Goal: Navigation & Orientation: Find specific page/section

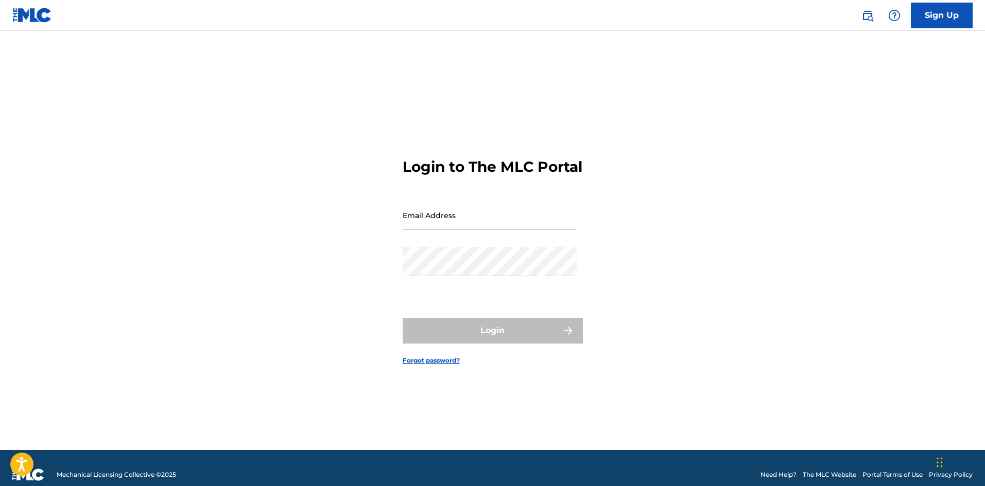
drag, startPoint x: 0, startPoint y: 0, endPoint x: 419, endPoint y: 222, distance: 474.0
click at [419, 222] on input "Email Address" at bounding box center [490, 215] width 174 height 29
type input "[PERSON_NAME][EMAIL_ADDRESS][DOMAIN_NAME]"
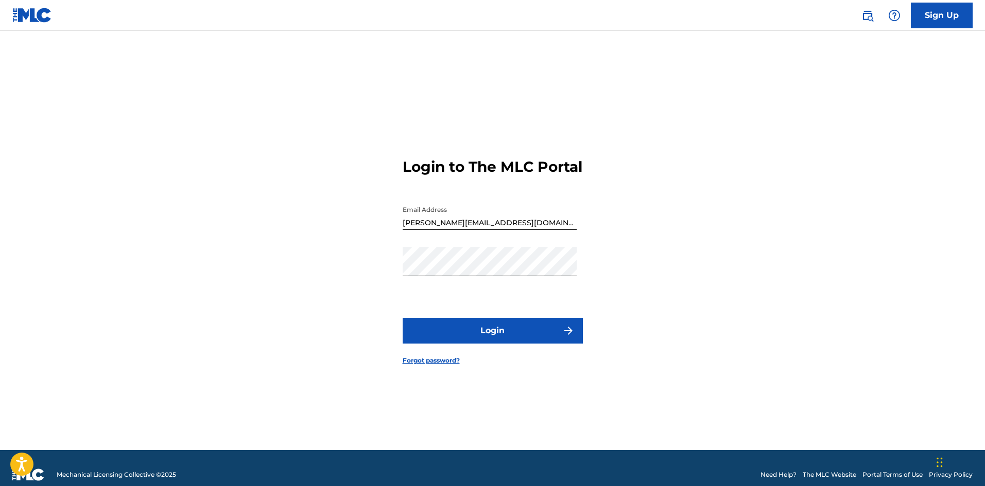
click at [487, 338] on button "Login" at bounding box center [493, 331] width 180 height 26
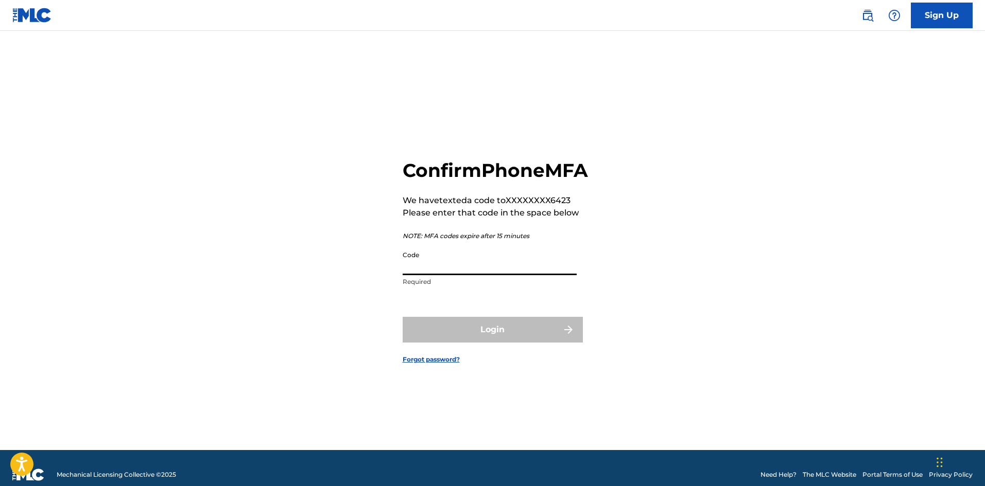
click at [460, 273] on input "Code" at bounding box center [490, 260] width 174 height 29
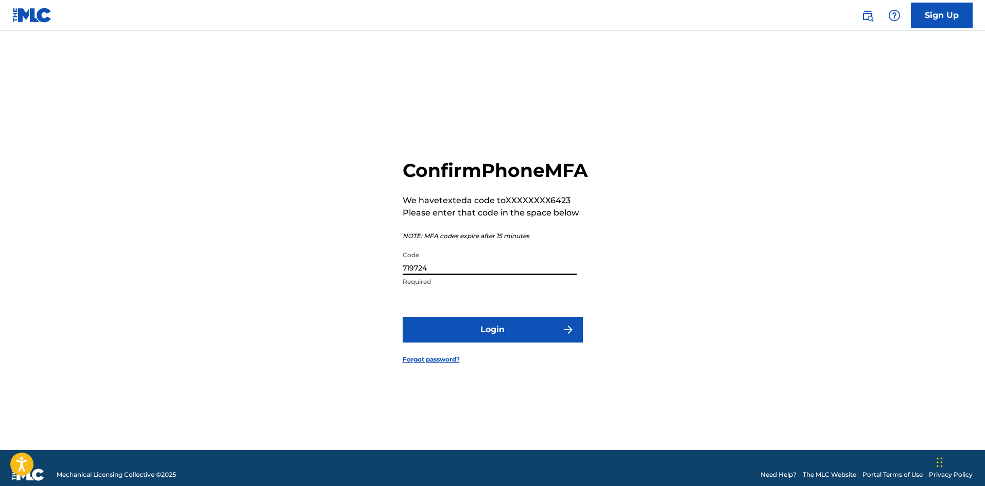
type input "719724"
click at [403, 317] on button "Login" at bounding box center [493, 330] width 180 height 26
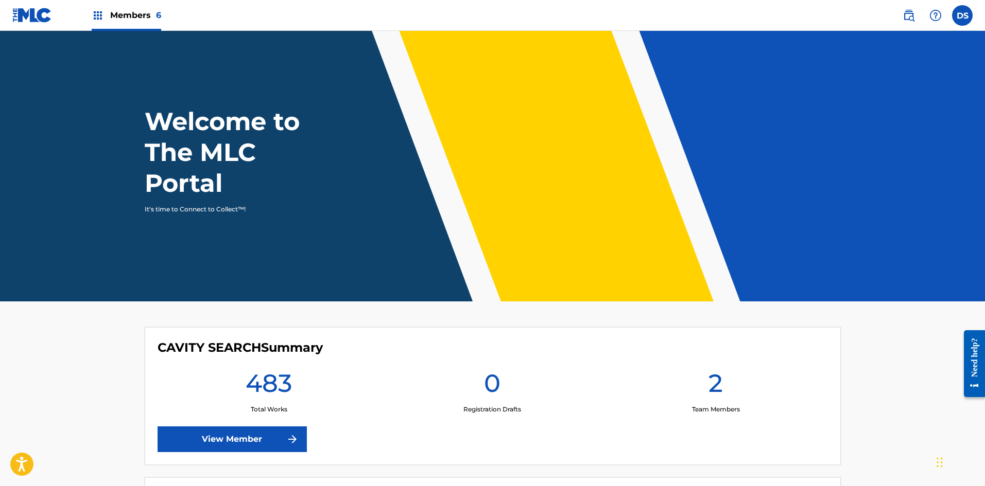
click at [191, 442] on link "View Member" at bounding box center [232, 440] width 149 height 26
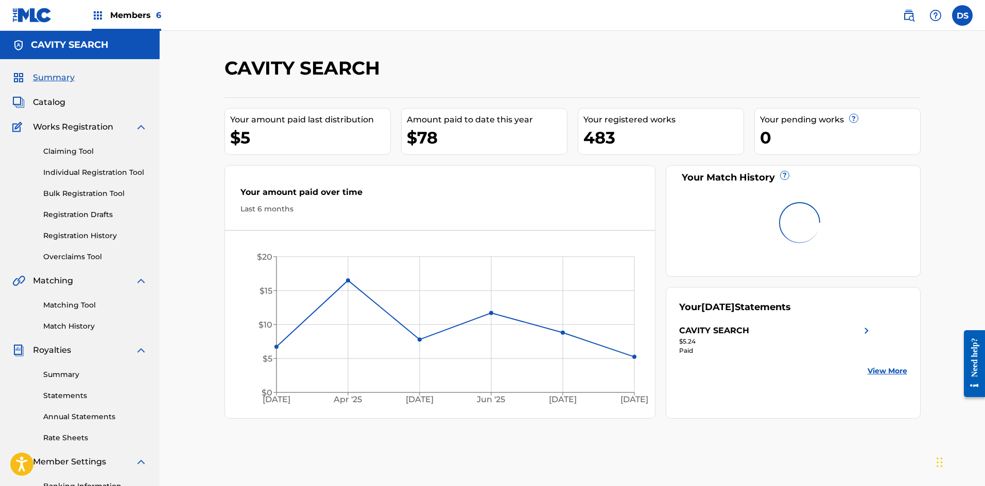
click at [61, 375] on link "Summary" at bounding box center [95, 375] width 104 height 11
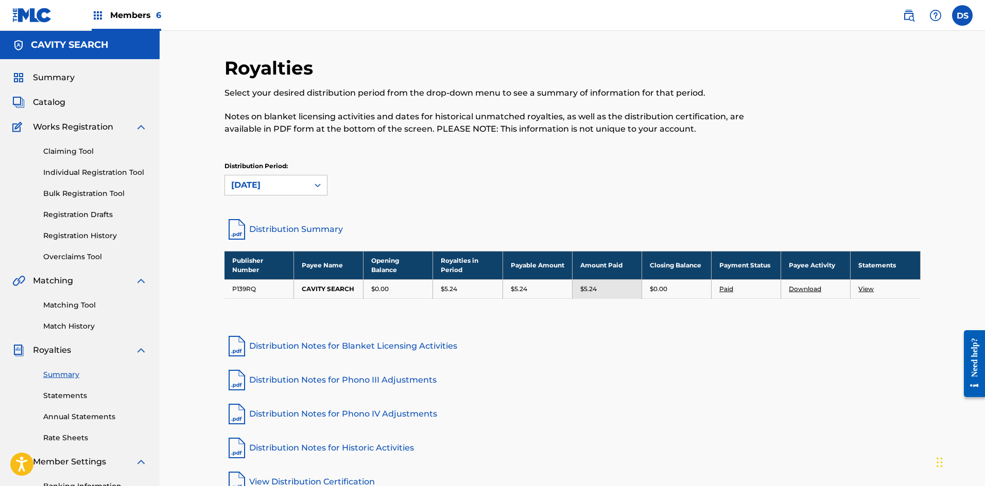
click at [42, 13] on img at bounding box center [32, 15] width 40 height 15
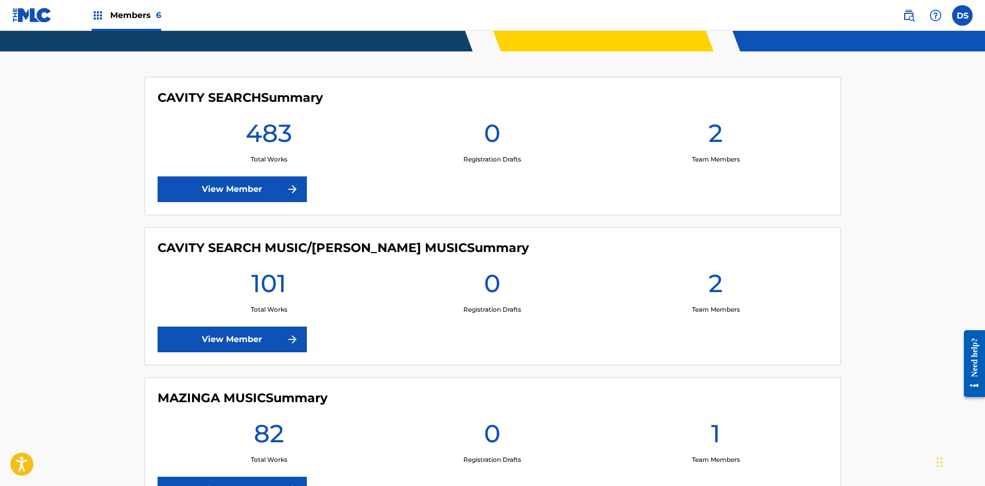
scroll to position [257, 0]
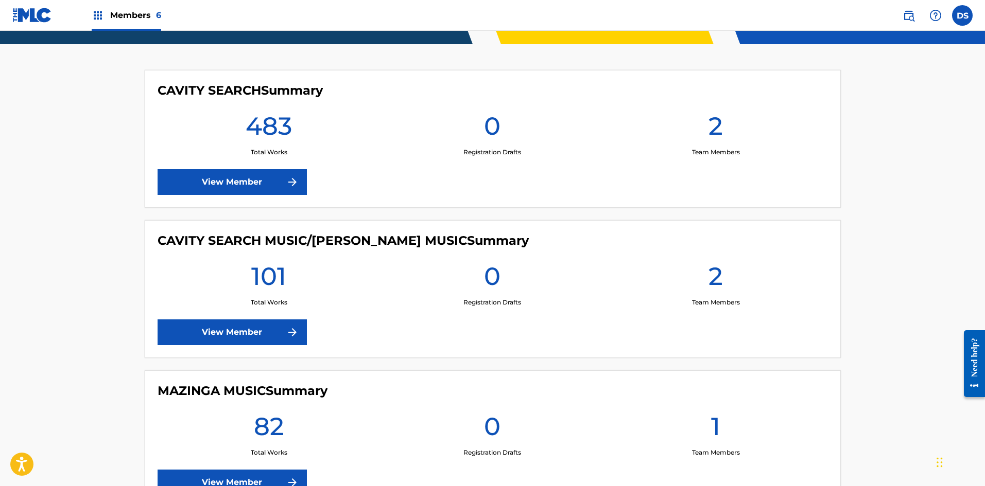
click at [180, 333] on link "View Member" at bounding box center [232, 333] width 149 height 26
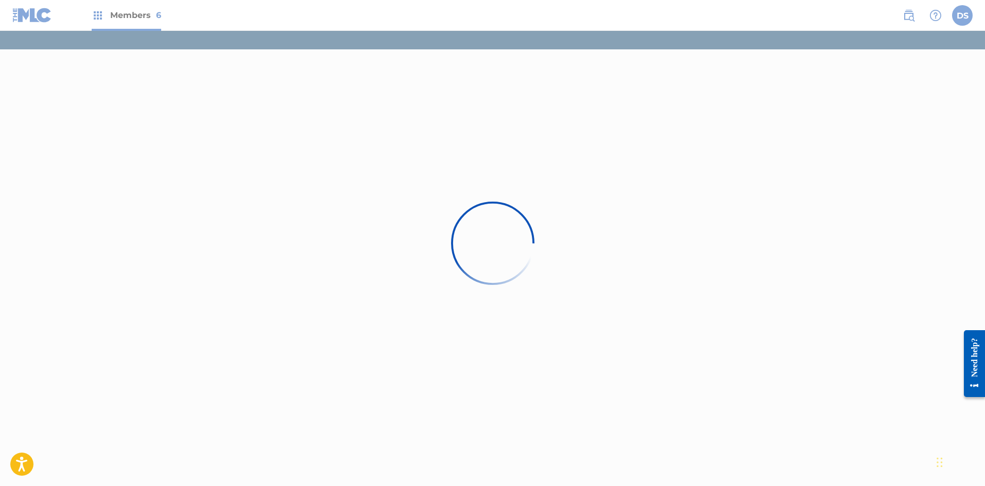
click at [27, 16] on div at bounding box center [492, 243] width 985 height 486
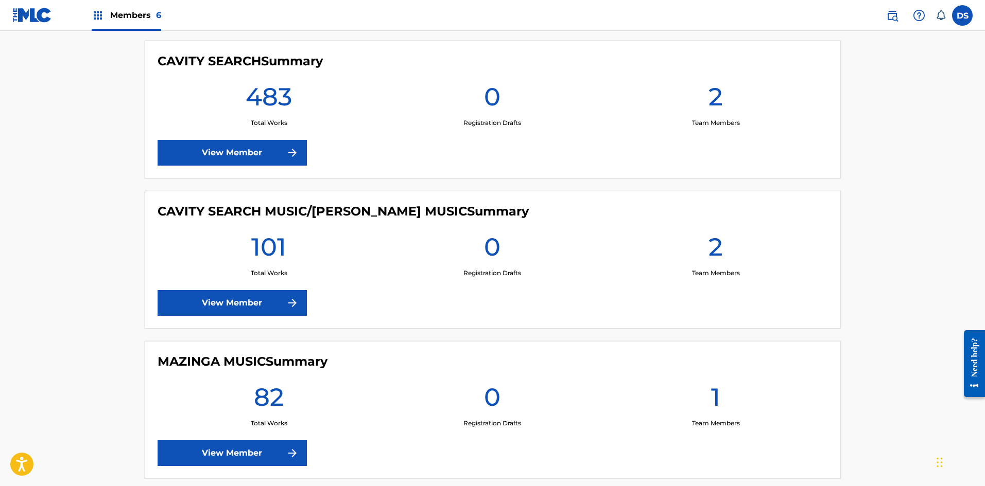
scroll to position [309, 0]
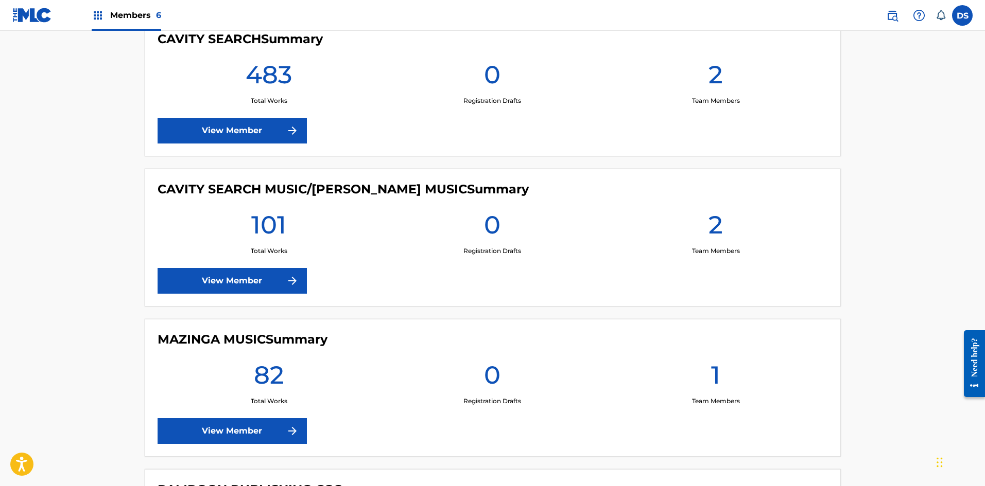
click at [191, 284] on link "View Member" at bounding box center [232, 281] width 149 height 26
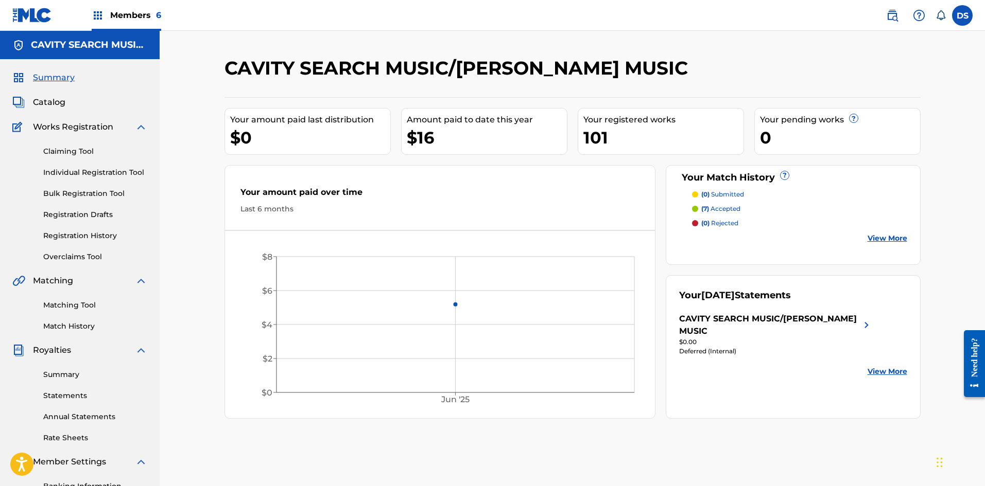
click at [64, 373] on link "Summary" at bounding box center [95, 375] width 104 height 11
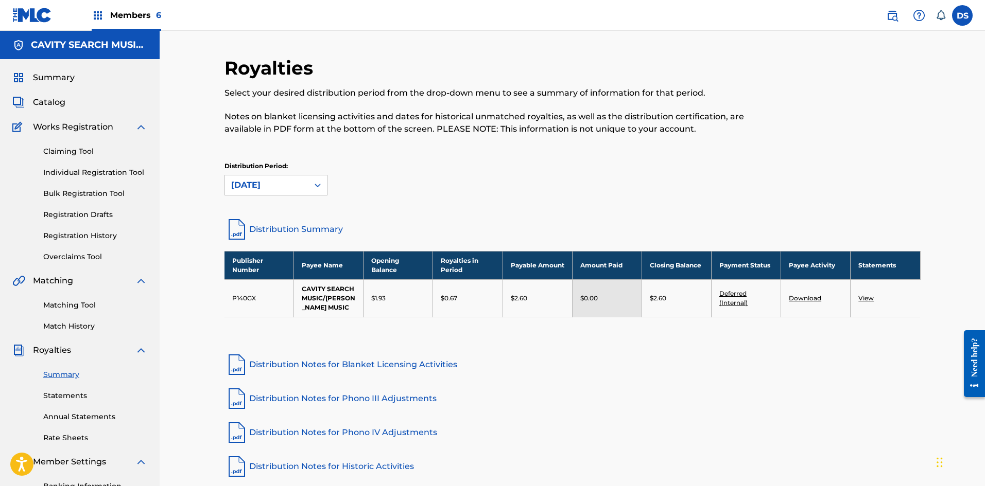
click at [42, 11] on img at bounding box center [32, 15] width 40 height 15
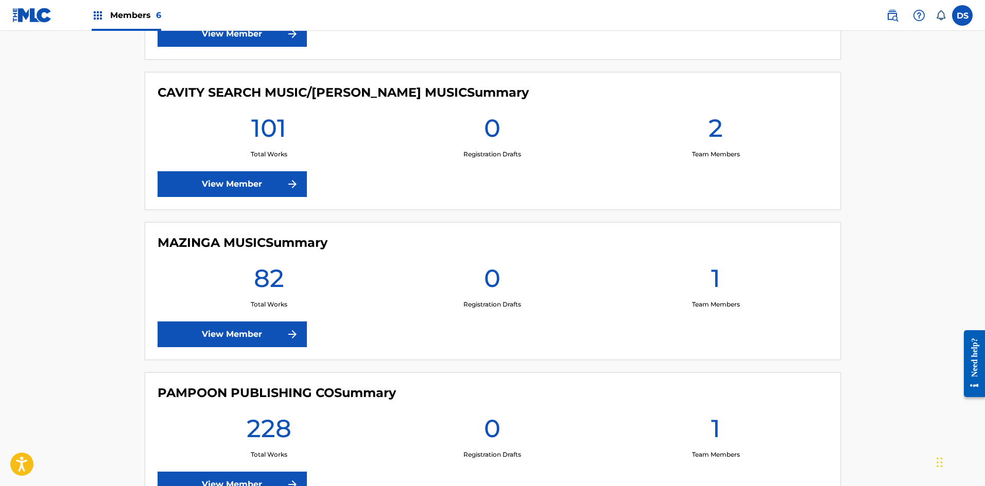
scroll to position [412, 0]
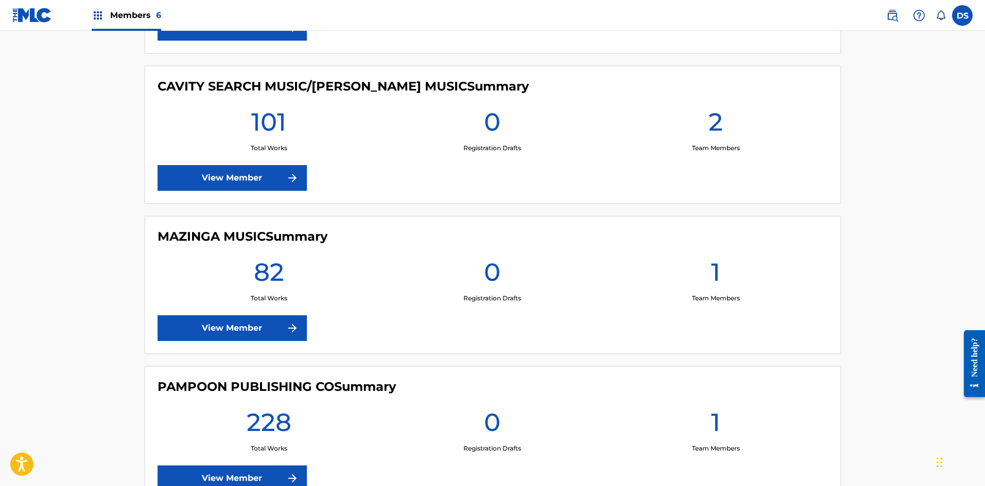
click at [169, 326] on link "View Member" at bounding box center [232, 329] width 149 height 26
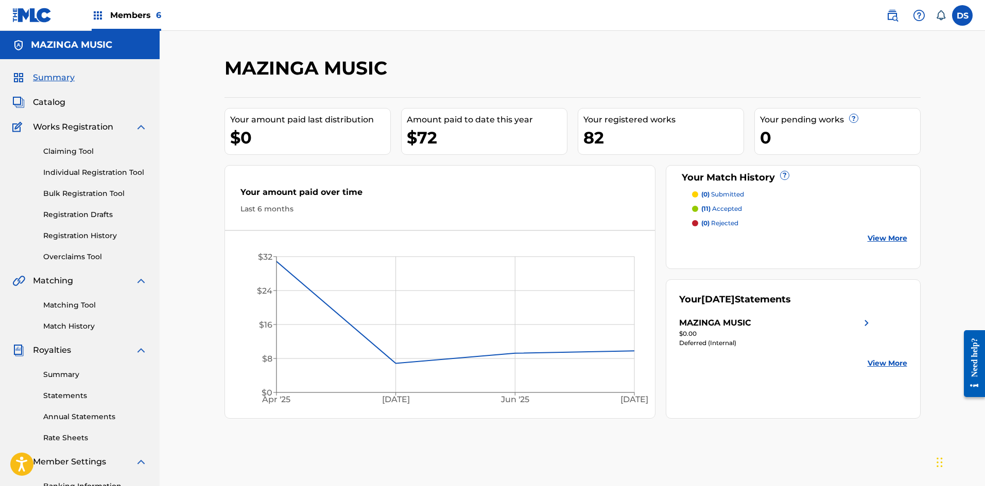
click at [56, 371] on link "Summary" at bounding box center [95, 375] width 104 height 11
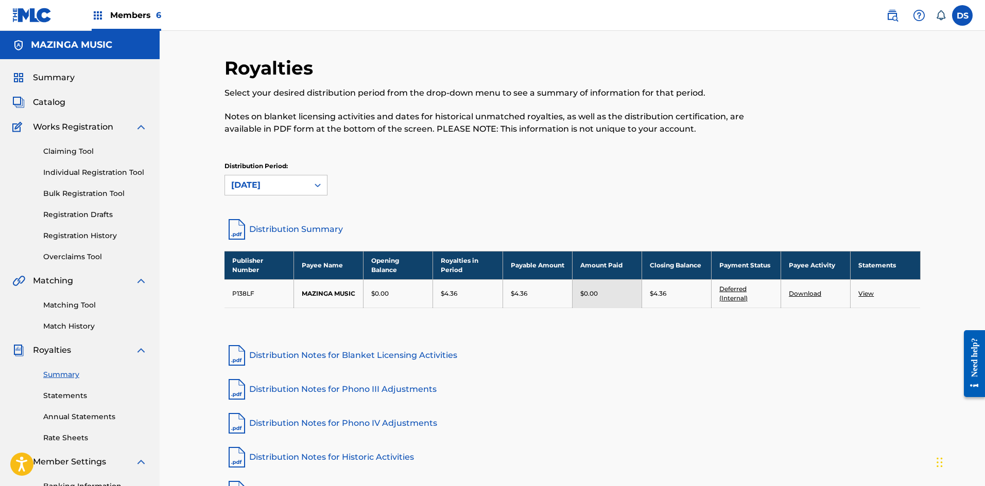
click at [40, 12] on img at bounding box center [32, 15] width 40 height 15
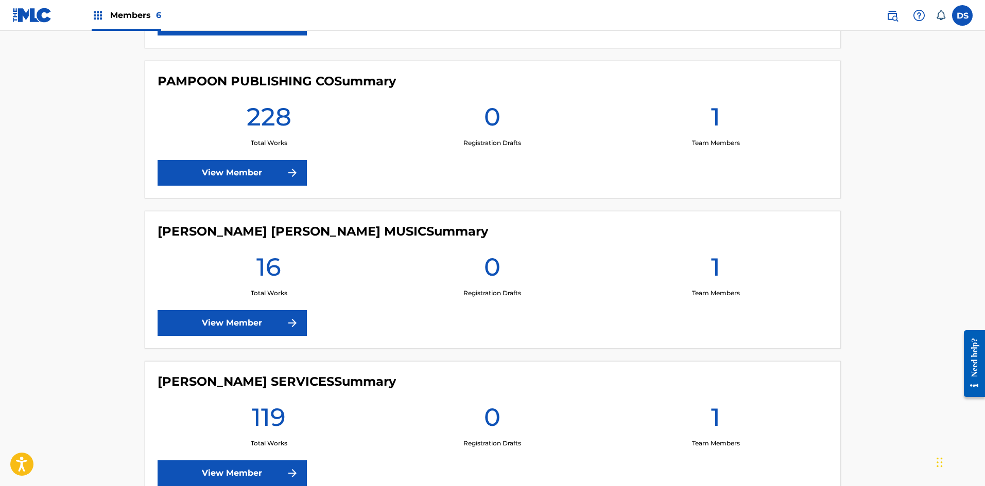
scroll to position [721, 0]
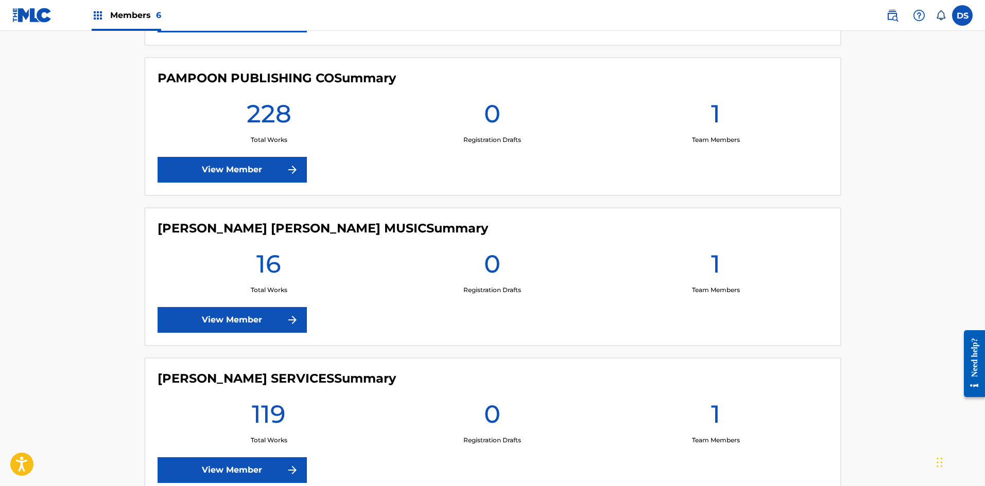
click at [215, 176] on link "View Member" at bounding box center [232, 170] width 149 height 26
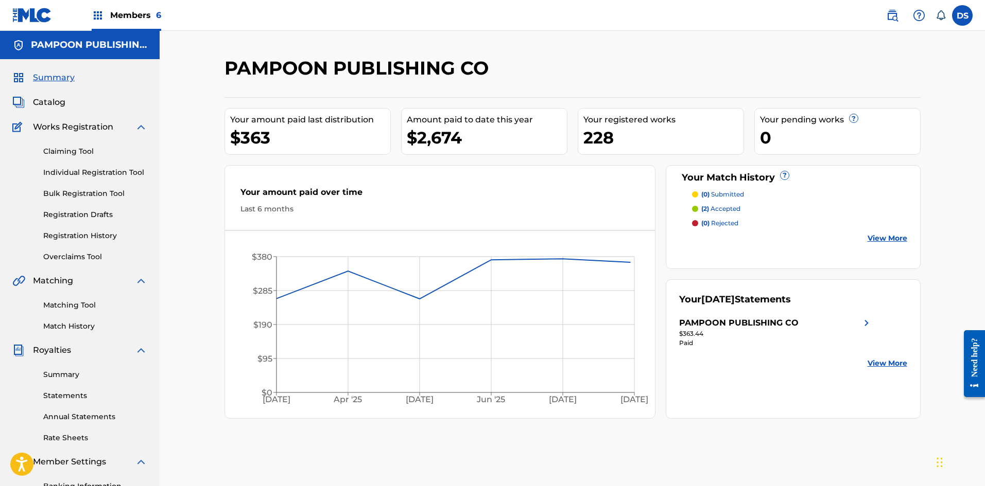
click at [69, 374] on link "Summary" at bounding box center [95, 375] width 104 height 11
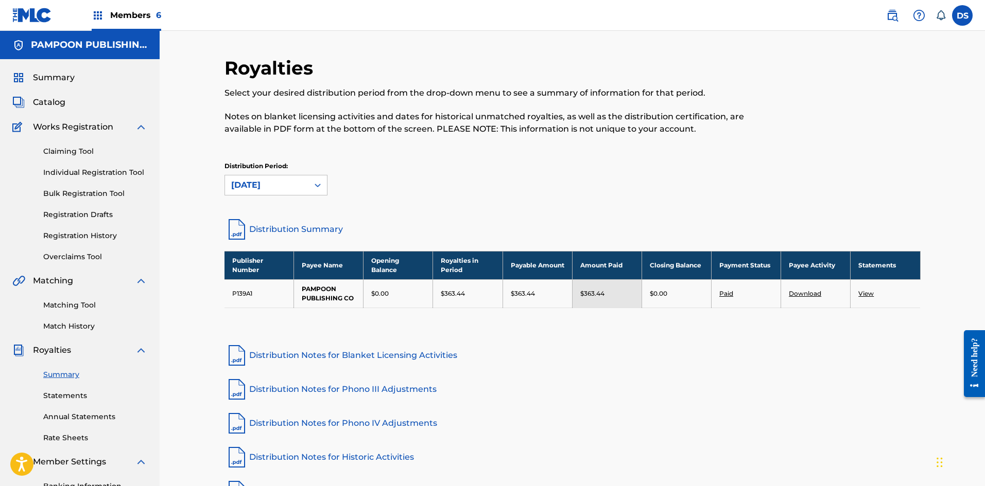
click at [44, 12] on img at bounding box center [32, 15] width 40 height 15
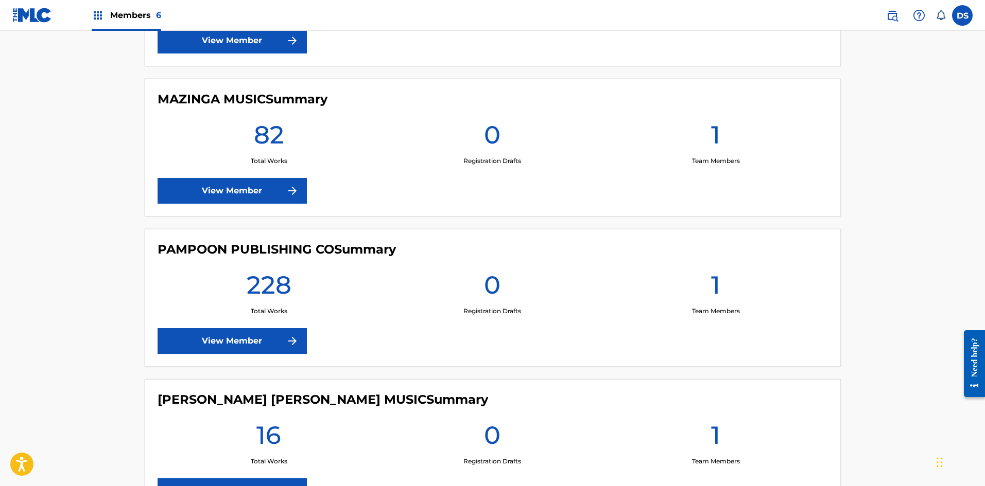
scroll to position [669, 0]
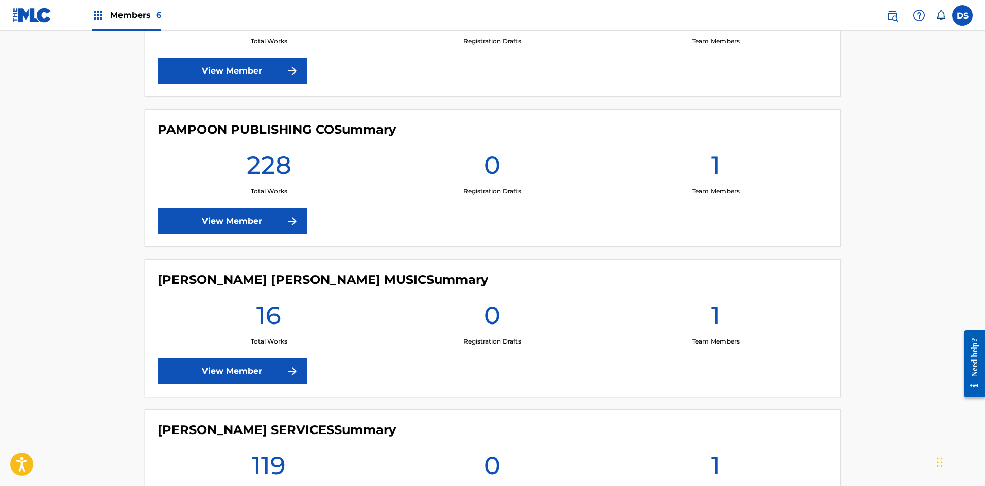
click at [196, 371] on link "View Member" at bounding box center [232, 372] width 149 height 26
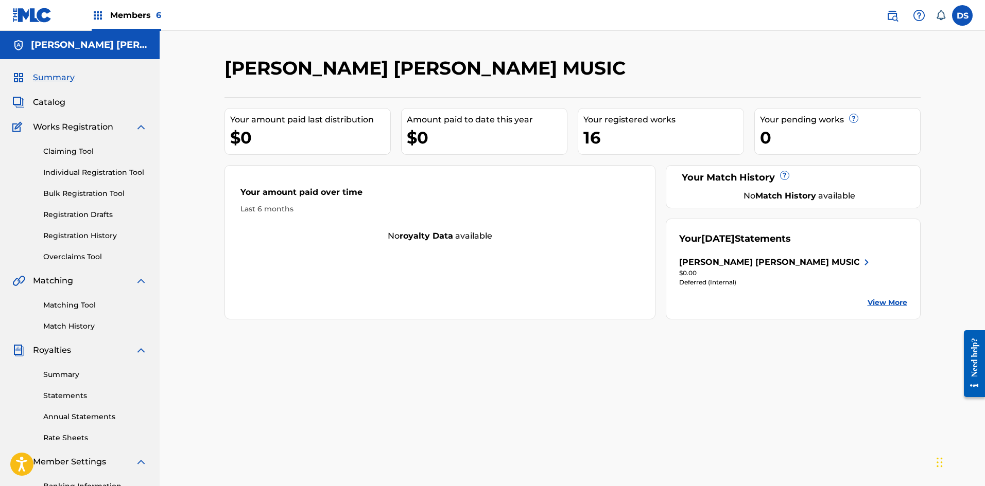
click at [64, 374] on link "Summary" at bounding box center [95, 375] width 104 height 11
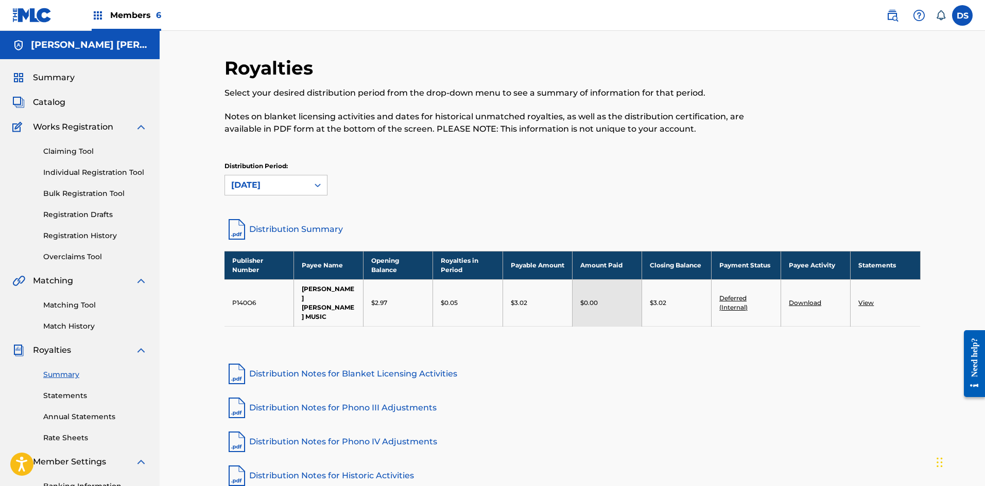
click at [44, 12] on img at bounding box center [32, 15] width 40 height 15
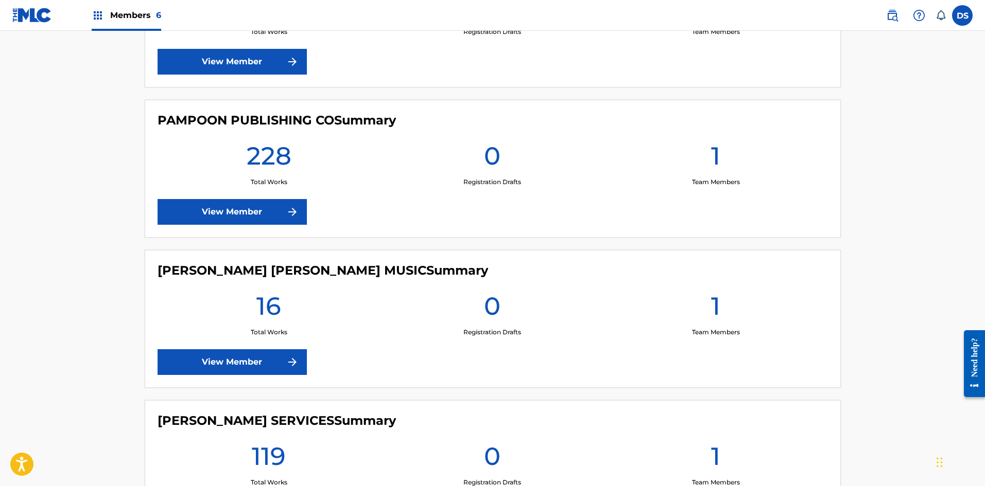
scroll to position [792, 0]
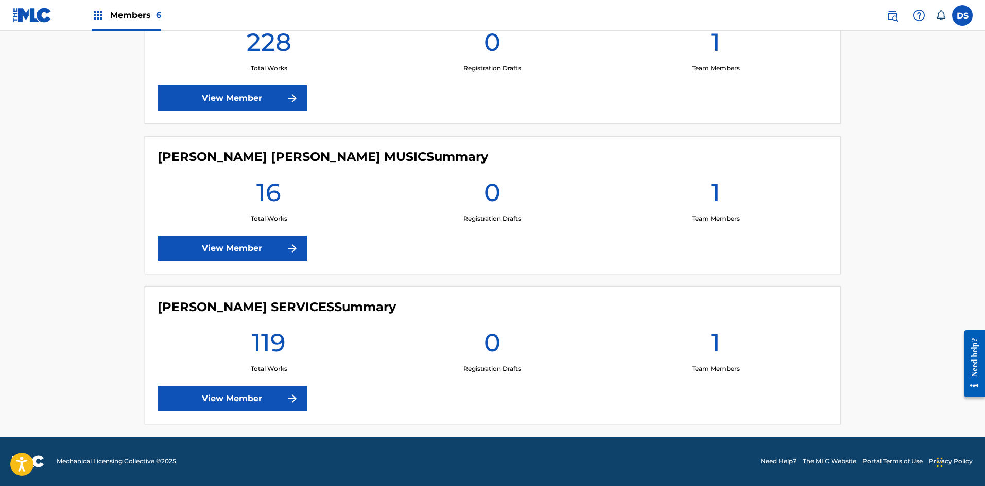
click at [207, 400] on link "View Member" at bounding box center [232, 399] width 149 height 26
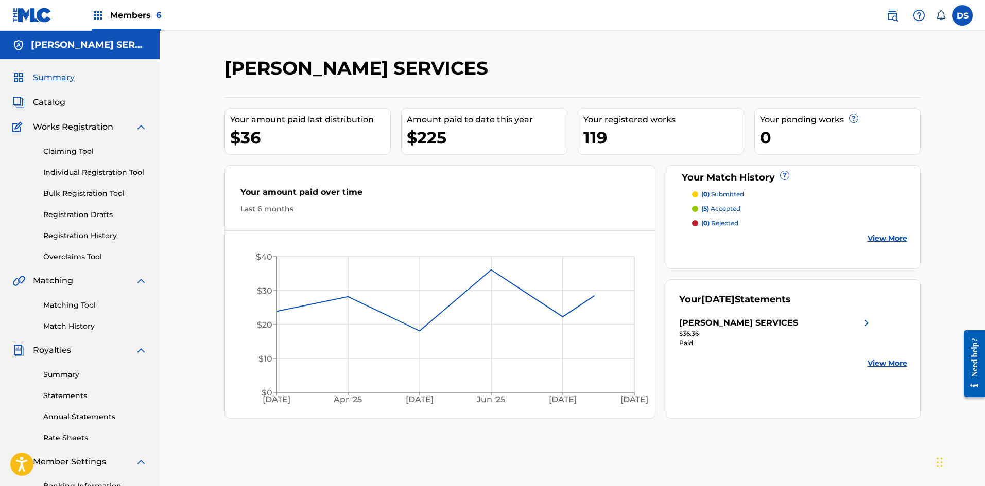
click at [58, 373] on link "Summary" at bounding box center [95, 375] width 104 height 11
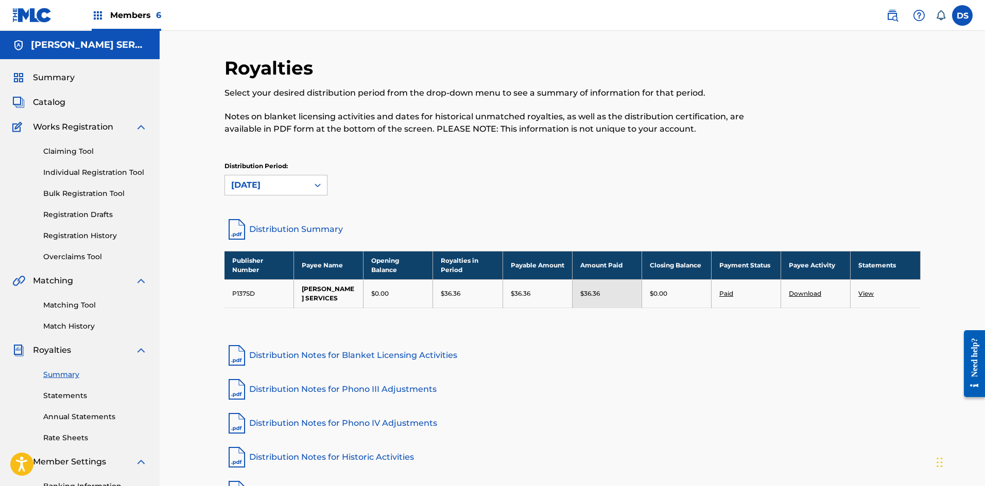
click at [37, 10] on img at bounding box center [32, 15] width 40 height 15
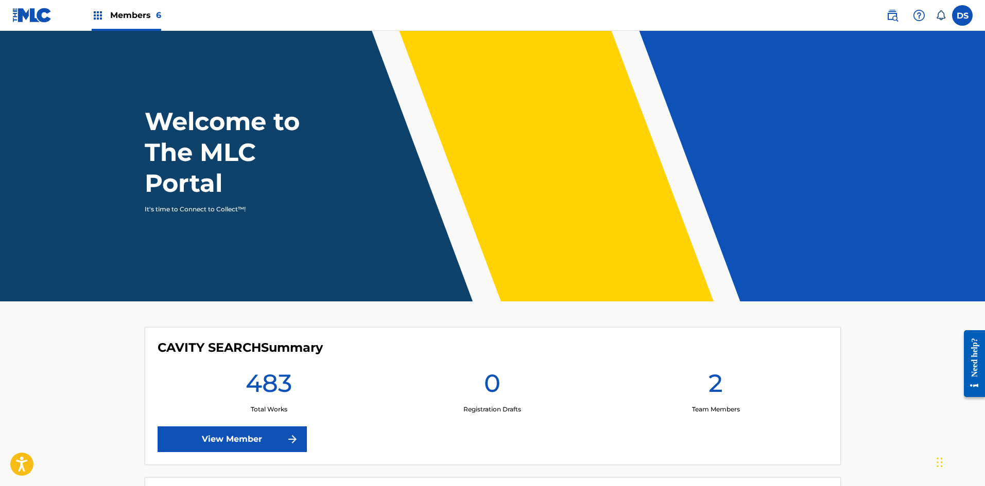
click at [968, 16] on label at bounding box center [962, 15] width 21 height 21
click at [962, 15] on input "DS Denny Swofford denny@cavitysearchrecords.com Notification Preferences Profil…" at bounding box center [962, 15] width 0 height 0
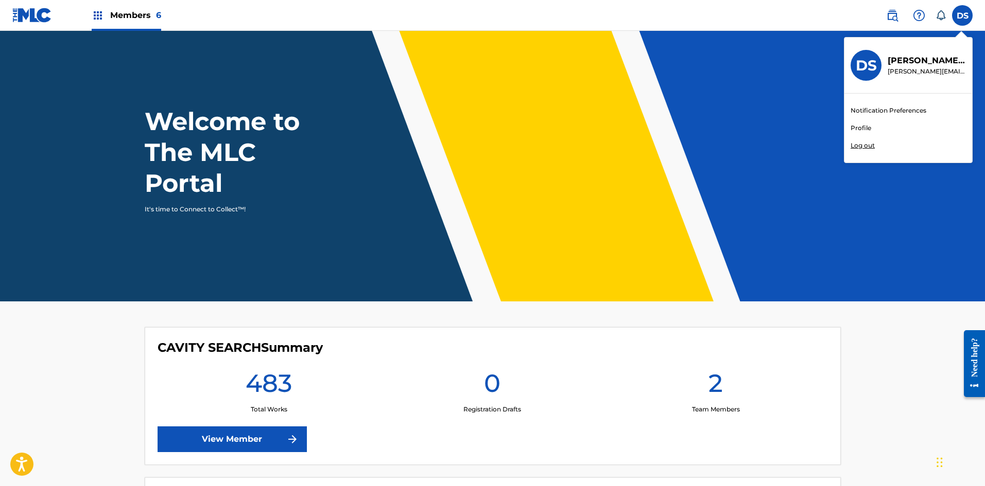
click at [863, 144] on p "Log out" at bounding box center [862, 145] width 24 height 9
click at [962, 15] on input "DS Denny Swofford denny@cavitysearchrecords.com Notification Preferences Profil…" at bounding box center [962, 15] width 0 height 0
